Goal: Check status: Check status

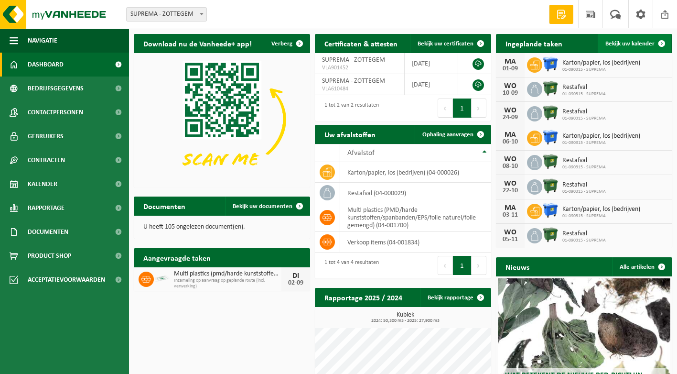
click at [628, 48] on link "Bekijk uw kalender" at bounding box center [635, 43] width 74 height 19
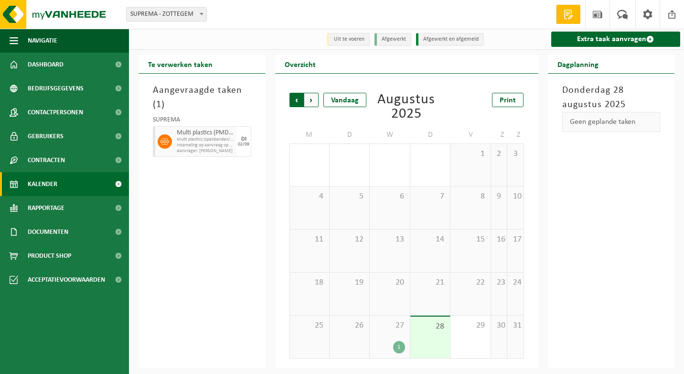
click at [309, 102] on span "Volgende" at bounding box center [311, 100] width 14 height 14
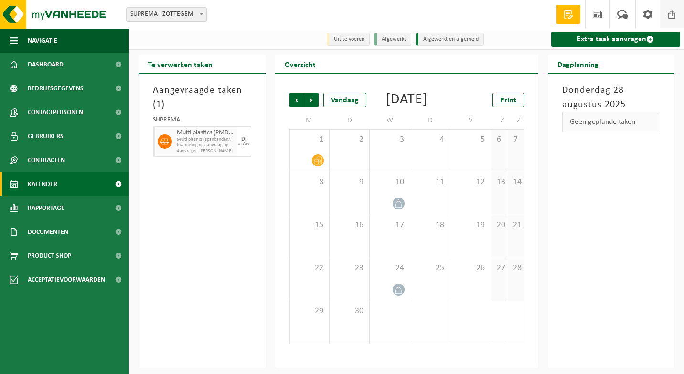
click at [666, 12] on span at bounding box center [672, 14] width 14 height 28
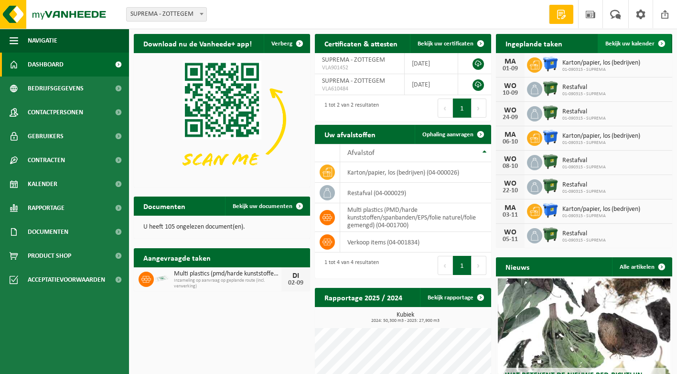
click at [644, 42] on span "Bekijk uw kalender" at bounding box center [629, 44] width 49 height 6
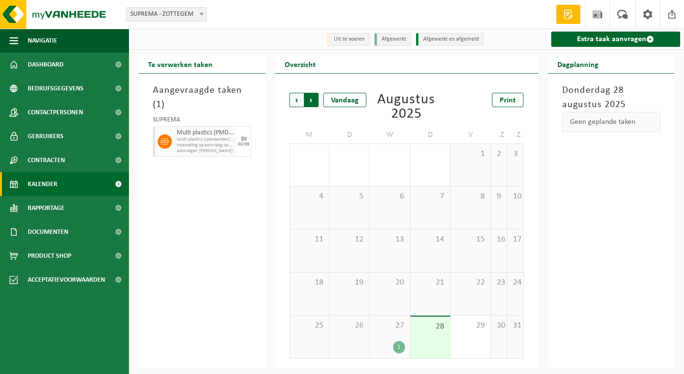
click at [299, 99] on span "Vorige" at bounding box center [297, 100] width 14 height 14
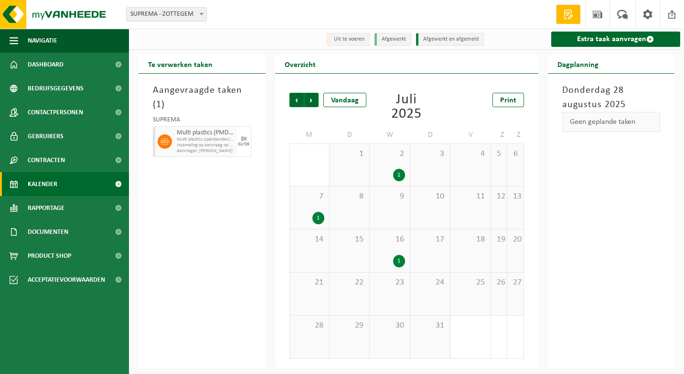
click at [299, 99] on span "Vorige" at bounding box center [297, 100] width 14 height 14
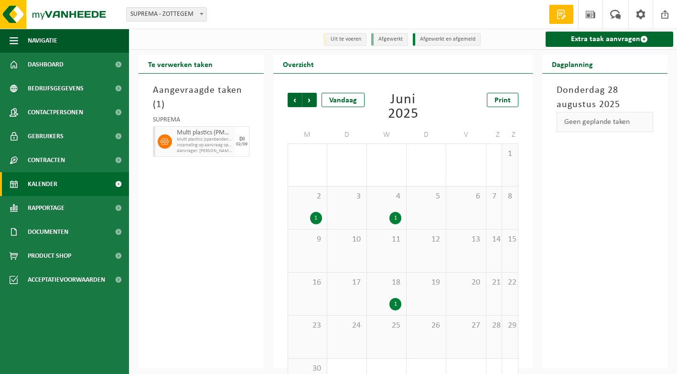
click at [299, 99] on span "Vorige" at bounding box center [295, 100] width 14 height 14
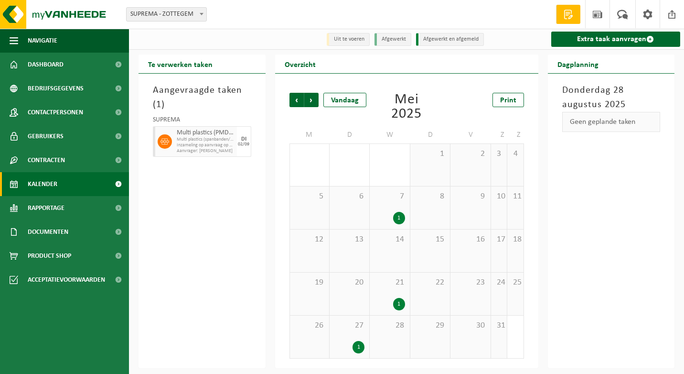
click at [254, 64] on div "Te verwerken taken" at bounding box center [202, 63] width 127 height 19
click at [386, 204] on div "7 1" at bounding box center [390, 207] width 40 height 43
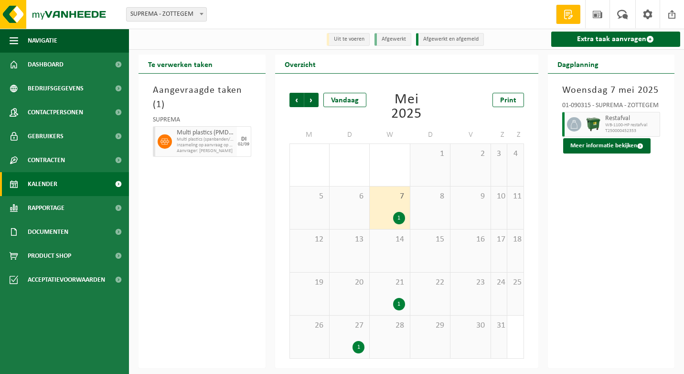
click at [347, 332] on div "27 1" at bounding box center [350, 336] width 40 height 43
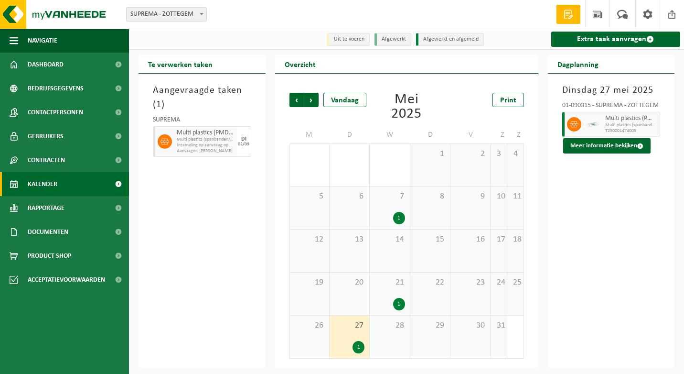
click at [396, 299] on div "1" at bounding box center [399, 304] width 12 height 12
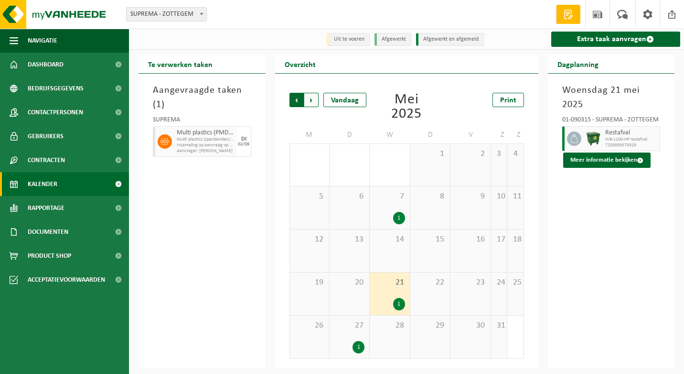
click at [314, 100] on span "Volgende" at bounding box center [311, 100] width 14 height 14
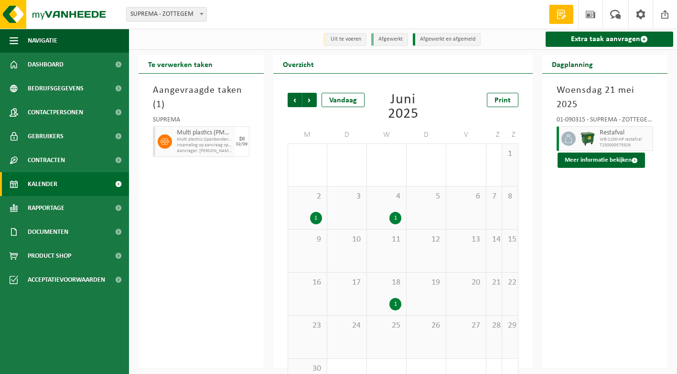
click at [316, 208] on div "2 1" at bounding box center [307, 207] width 39 height 43
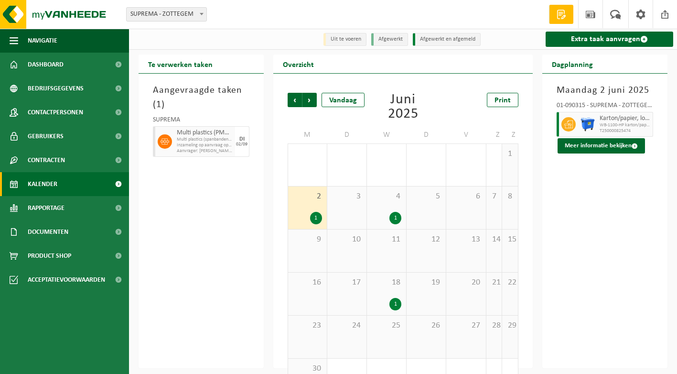
click at [394, 224] on div "1" at bounding box center [395, 218] width 12 height 12
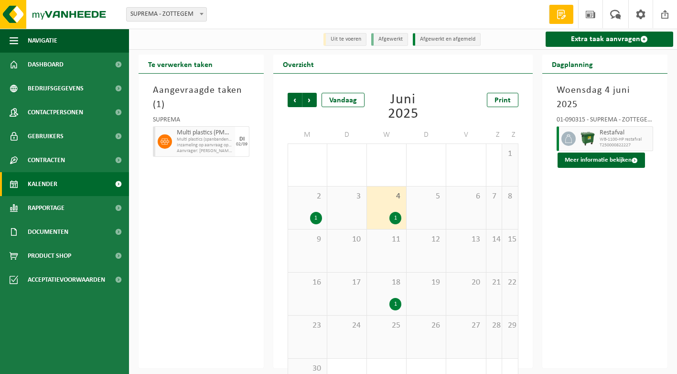
click at [390, 287] on span "18" at bounding box center [387, 282] width 30 height 11
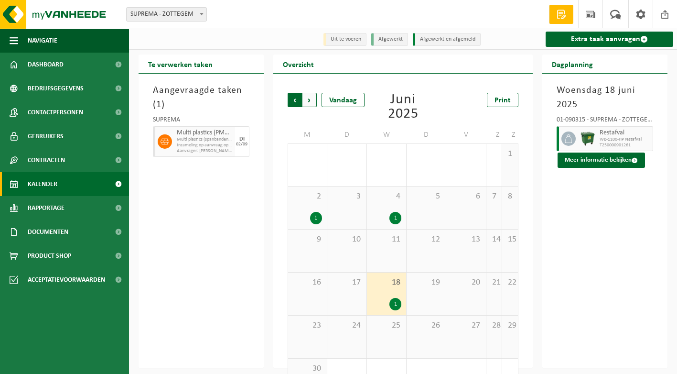
click at [312, 97] on span "Volgende" at bounding box center [309, 100] width 14 height 14
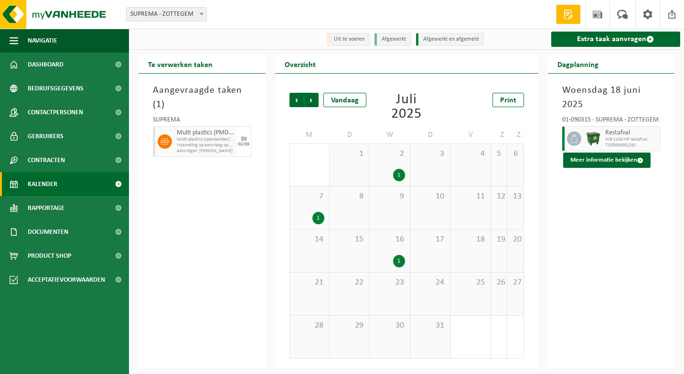
click at [395, 179] on div "1" at bounding box center [399, 175] width 12 height 12
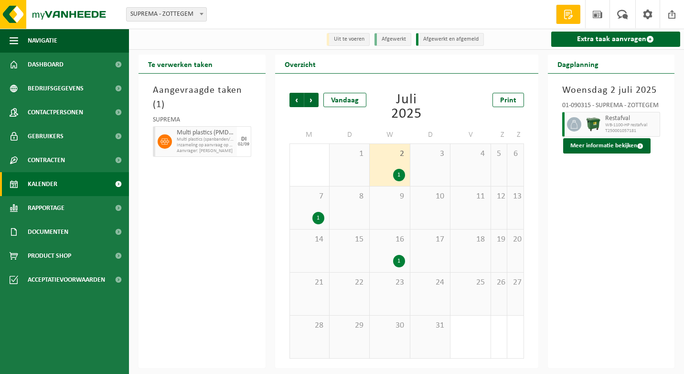
click at [370, 244] on div "16 1" at bounding box center [390, 250] width 40 height 43
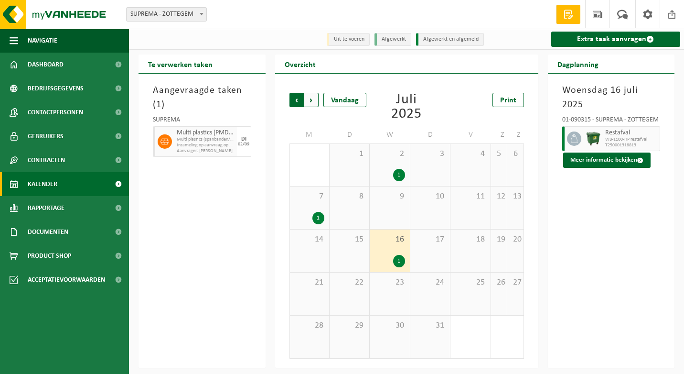
click at [314, 101] on span "Volgende" at bounding box center [311, 100] width 14 height 14
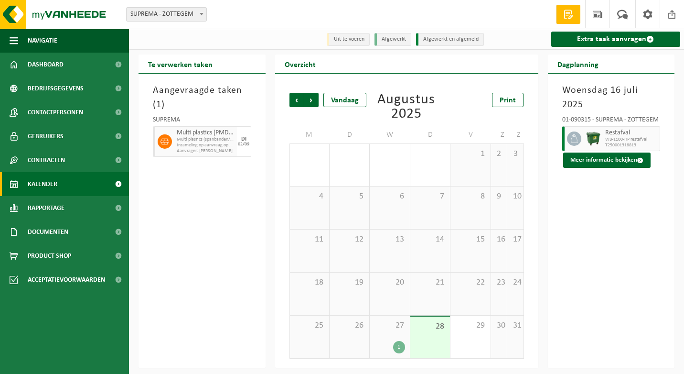
click at [396, 340] on div "27 1" at bounding box center [390, 336] width 40 height 43
click at [671, 13] on span at bounding box center [672, 14] width 14 height 28
